Goal: Find specific page/section: Find specific page/section

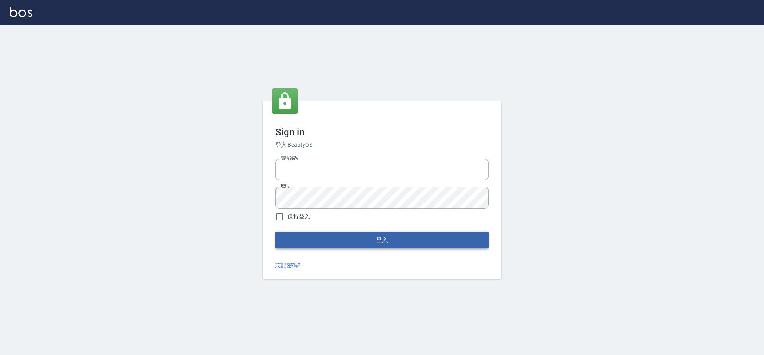
type input "0976742122"
click at [437, 236] on button "登入" at bounding box center [381, 240] width 213 height 17
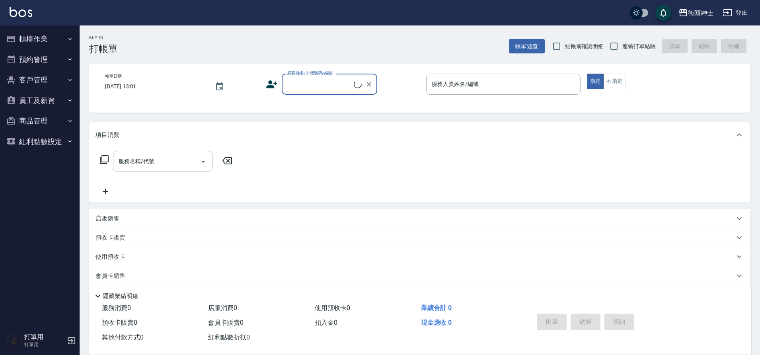
click at [64, 43] on button "櫃檯作業" at bounding box center [39, 39] width 73 height 21
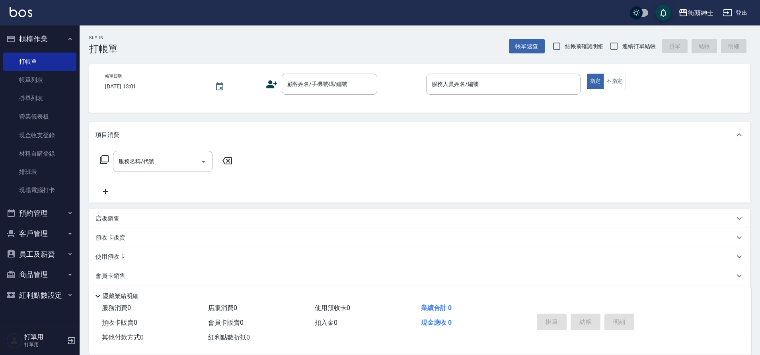
click at [55, 214] on button "預約管理" at bounding box center [39, 213] width 73 height 21
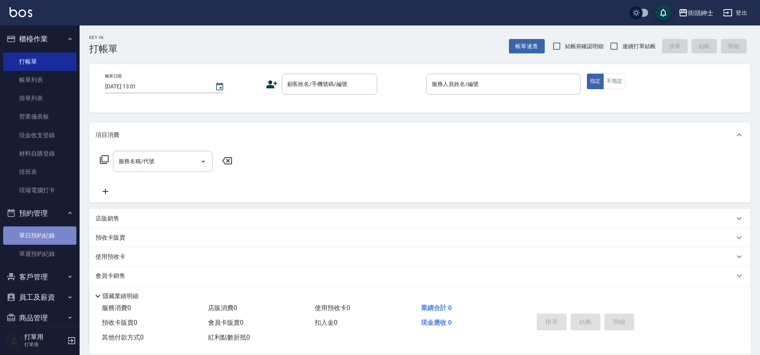
click at [49, 242] on link "單日預約紀錄" at bounding box center [39, 235] width 73 height 18
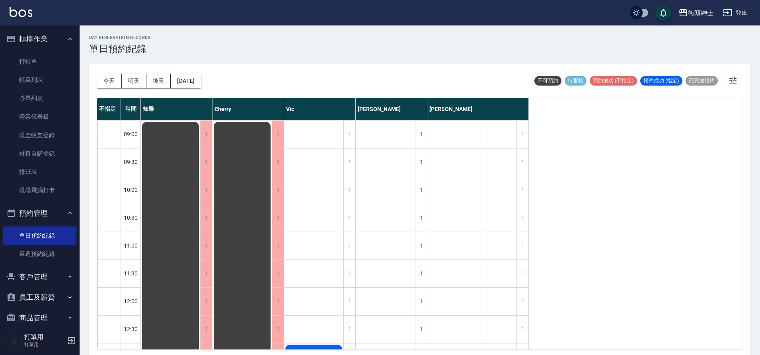
click at [67, 41] on icon "button" at bounding box center [70, 39] width 6 height 6
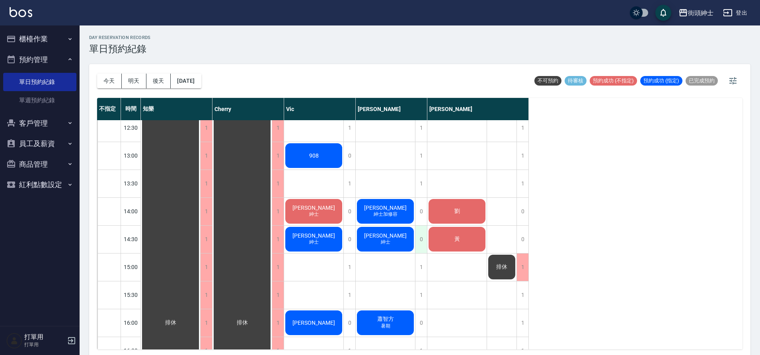
scroll to position [194, 0]
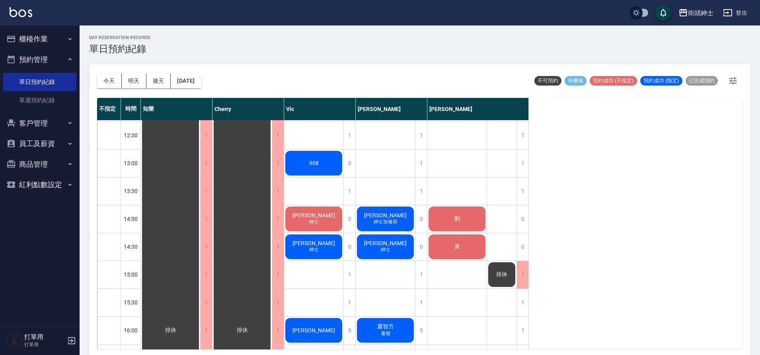
click at [200, 156] on div "908" at bounding box center [170, 330] width 59 height 807
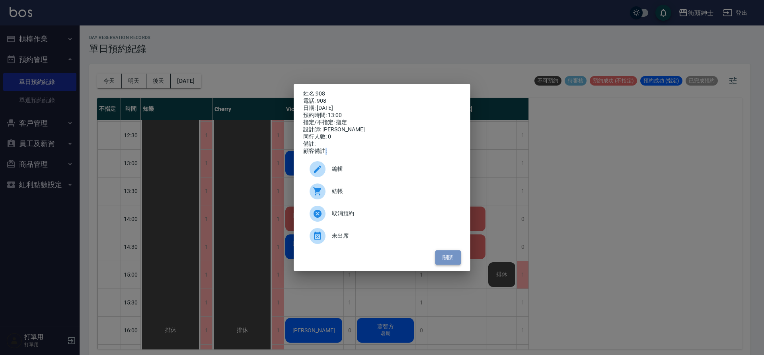
click at [456, 262] on button "關閉" at bounding box center [447, 257] width 25 height 15
